Goal: Information Seeking & Learning: Understand process/instructions

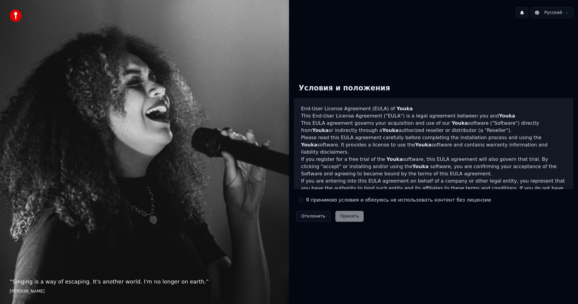
click at [319, 201] on label "Я принимаю условия и обязуюсь не использовать контент без лицензии" at bounding box center [398, 199] width 185 height 7
click at [304, 201] on button "Я принимаю условия и обязуюсь не использовать контент без лицензии" at bounding box center [301, 200] width 5 height 5
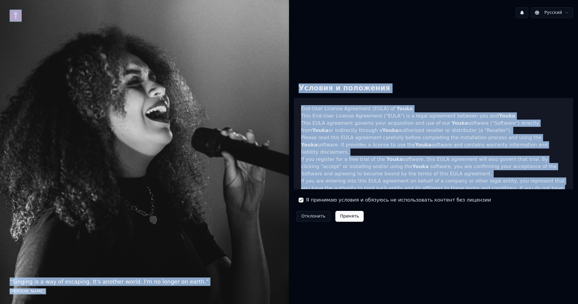
drag, startPoint x: 400, startPoint y: 180, endPoint x: 175, endPoint y: 34, distance: 268.6
click at [175, 34] on div "“ Singing is a way of escaping. It's another world. I'm no longer on earth. ” […" at bounding box center [289, 152] width 578 height 304
click at [368, 177] on p "If you are entering into this EULA agreement on behalf of a company or other le…" at bounding box center [433, 191] width 265 height 29
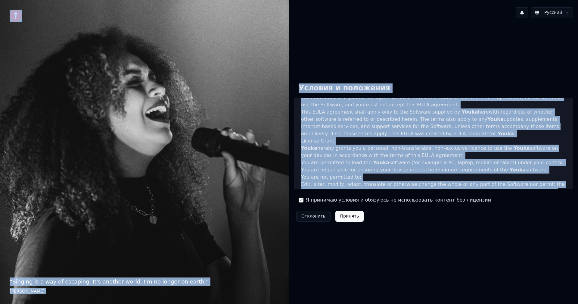
scroll to position [241, 0]
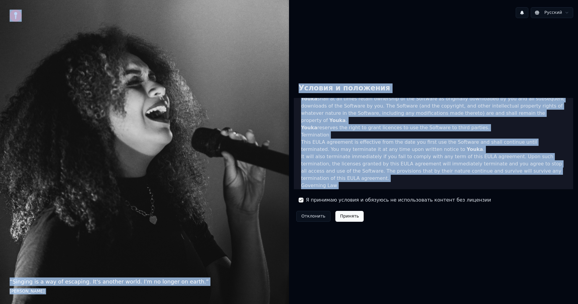
click at [368, 158] on p "It will also terminate immediately if you fail to comply with any term of this …" at bounding box center [433, 167] width 265 height 29
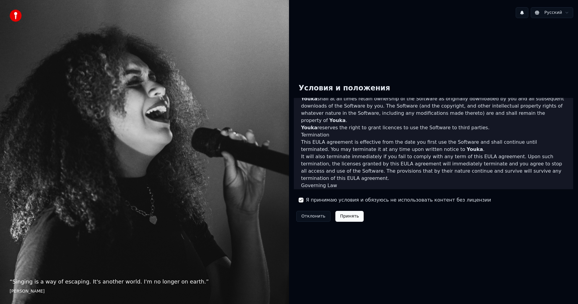
click at [407, 189] on p "This [PERSON_NAME] agreement, and any dispute arising out of or in connection w…" at bounding box center [433, 196] width 265 height 14
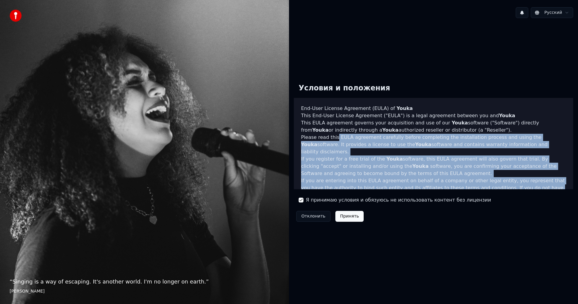
scroll to position [0, 0]
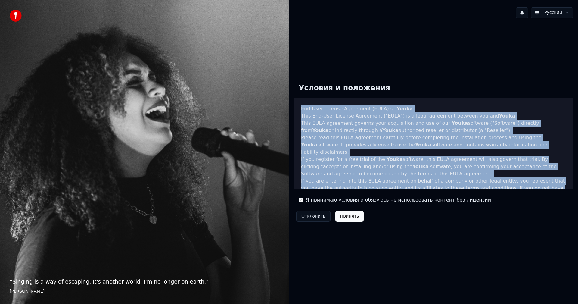
drag, startPoint x: 405, startPoint y: 180, endPoint x: 301, endPoint y: 108, distance: 126.4
click at [301, 108] on div "End-User License Agreement ([PERSON_NAME]) of Youka This End-User License Agree…" at bounding box center [434, 143] width 280 height 91
copy div "End-User License Agreement ([PERSON_NAME]) of Youka This End-User License Agree…"
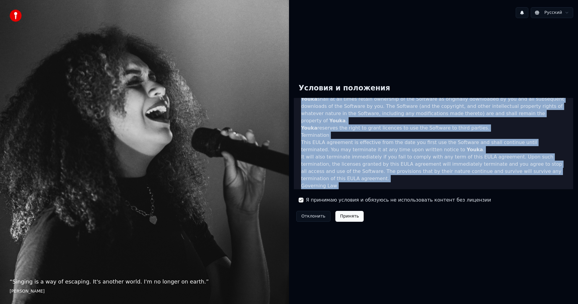
scroll to position [241, 0]
click at [302, 200] on button "Я принимаю условия и обязуюсь не использовать контент без лицензии" at bounding box center [301, 200] width 5 height 5
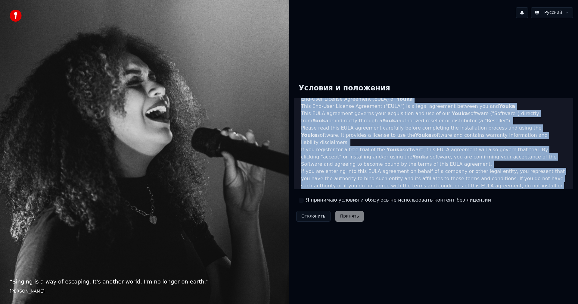
scroll to position [0, 0]
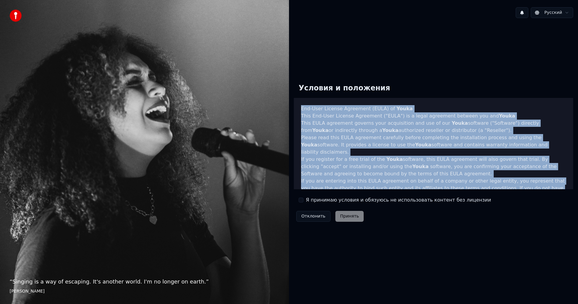
click at [341, 167] on p "If you register for a free trial of the Youka software, this [PERSON_NAME] agre…" at bounding box center [433, 167] width 265 height 22
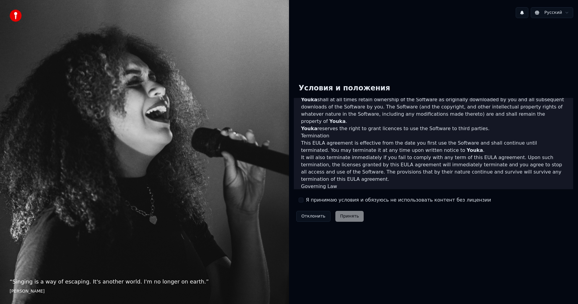
scroll to position [241, 0]
click at [448, 201] on label "Я принимаю условия и обязуюсь не использовать контент без лицензии" at bounding box center [398, 199] width 185 height 7
click at [304, 201] on button "Я принимаю условия и обязуюсь не использовать контент без лицензии" at bounding box center [301, 200] width 5 height 5
click at [404, 197] on label "Я принимаю условия и обязуюсь не использовать контент без лицензии" at bounding box center [398, 199] width 185 height 7
click at [304, 198] on button "Я принимаю условия и обязуюсь не использовать контент без лицензии" at bounding box center [301, 200] width 5 height 5
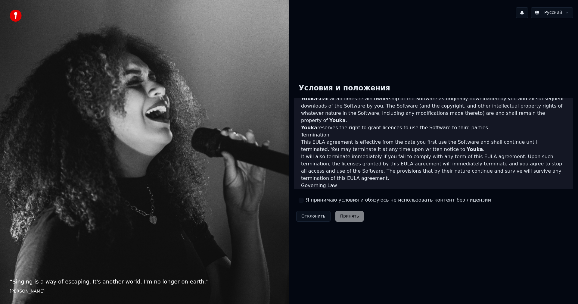
click at [404, 201] on label "Я принимаю условия и обязуюсь не использовать контент без лицензии" at bounding box center [398, 199] width 185 height 7
click at [304, 201] on button "Я принимаю условия и обязуюсь не использовать контент без лицензии" at bounding box center [301, 200] width 5 height 5
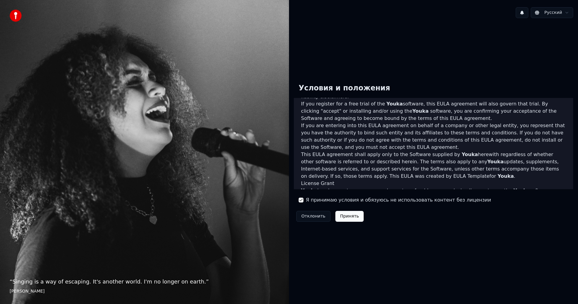
scroll to position [120, 0]
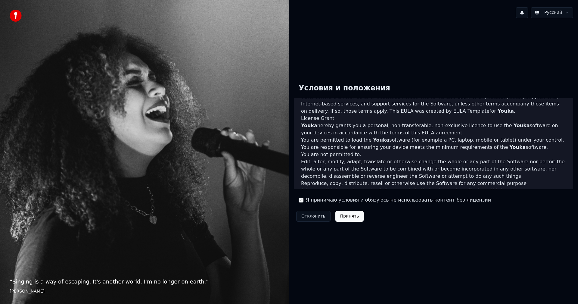
click at [309, 123] on span "Youka" at bounding box center [309, 126] width 16 height 6
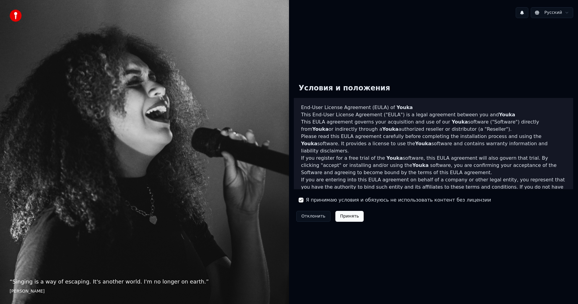
scroll to position [0, 0]
drag, startPoint x: 390, startPoint y: 258, endPoint x: 415, endPoint y: 215, distance: 49.3
click at [391, 255] on div "Условия и положения End-User License Agreement ([PERSON_NAME]) of Youka This En…" at bounding box center [433, 151] width 289 height 257
